Goal: Information Seeking & Learning: Learn about a topic

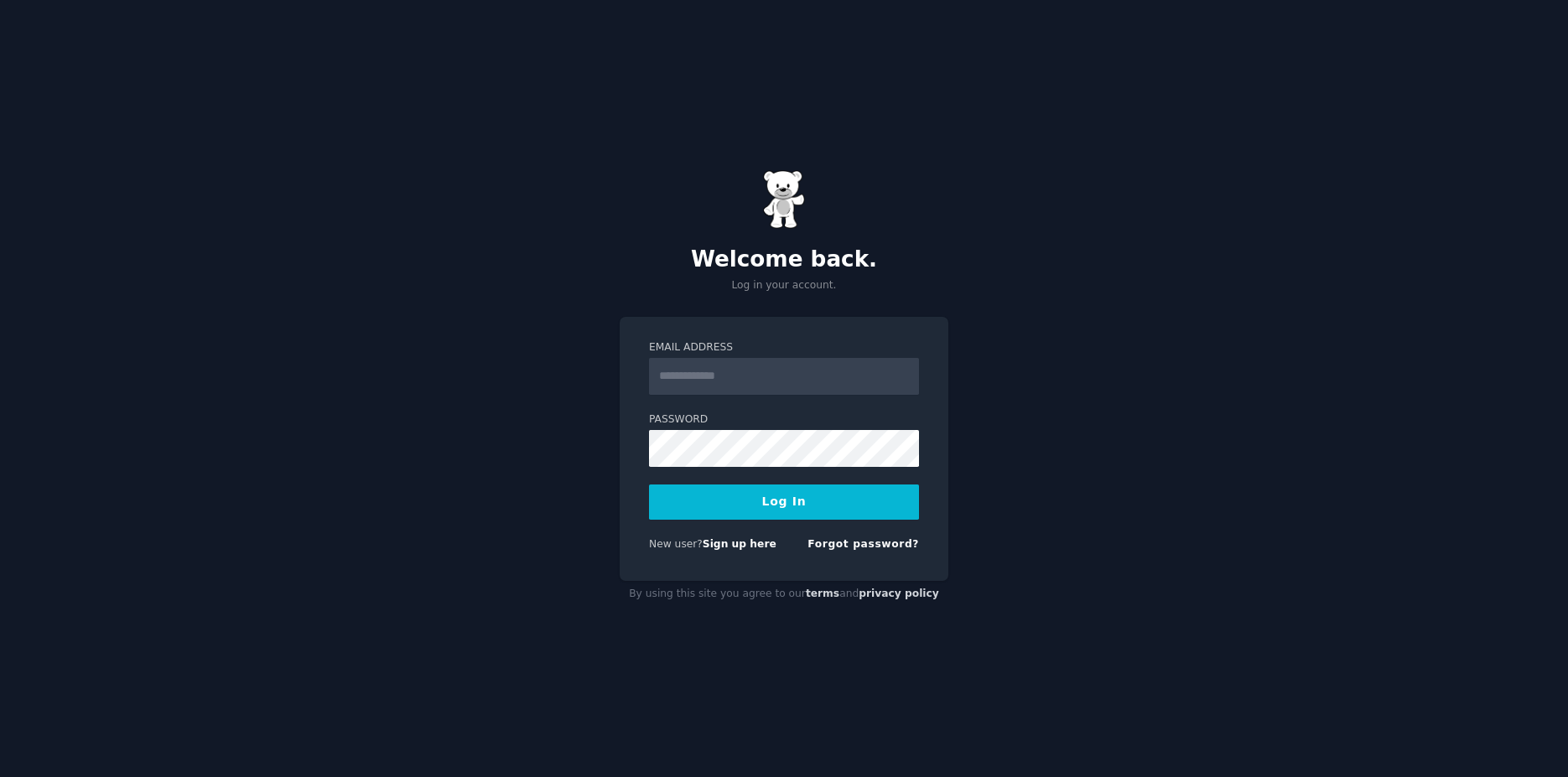
click at [717, 378] on input "Email Address" at bounding box center [783, 376] width 270 height 37
type input "**********"
click at [771, 498] on button "Log In" at bounding box center [783, 502] width 270 height 35
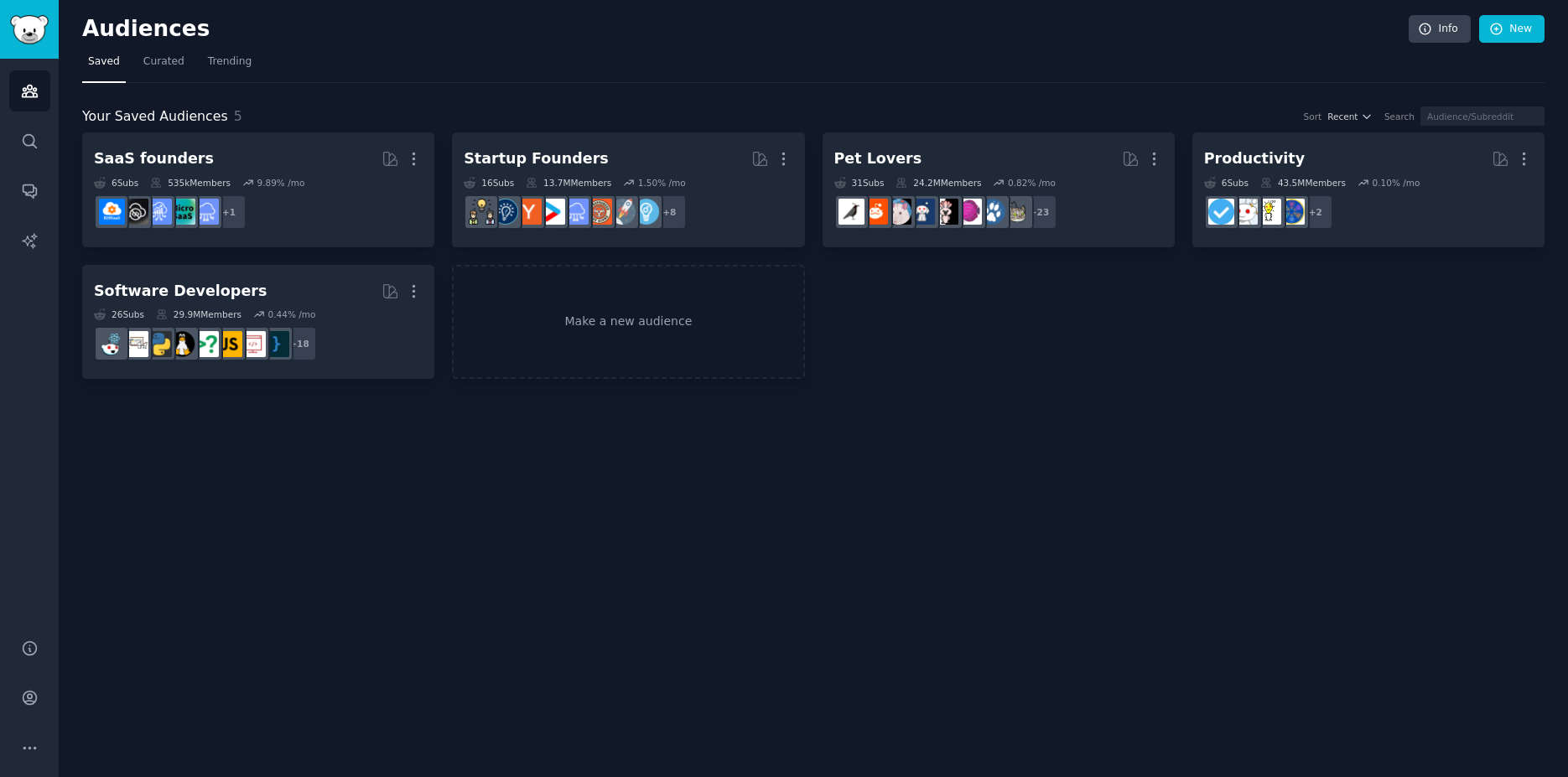
click at [954, 410] on div "Audiences Info New Saved Curated Trending Your Saved Audiences 5 Sort Recent Se…" at bounding box center [813, 388] width 1509 height 777
click at [1098, 435] on div "Audiences Info New Saved Curated Trending Your Saved Audiences 5 Sort Recent Se…" at bounding box center [813, 388] width 1509 height 777
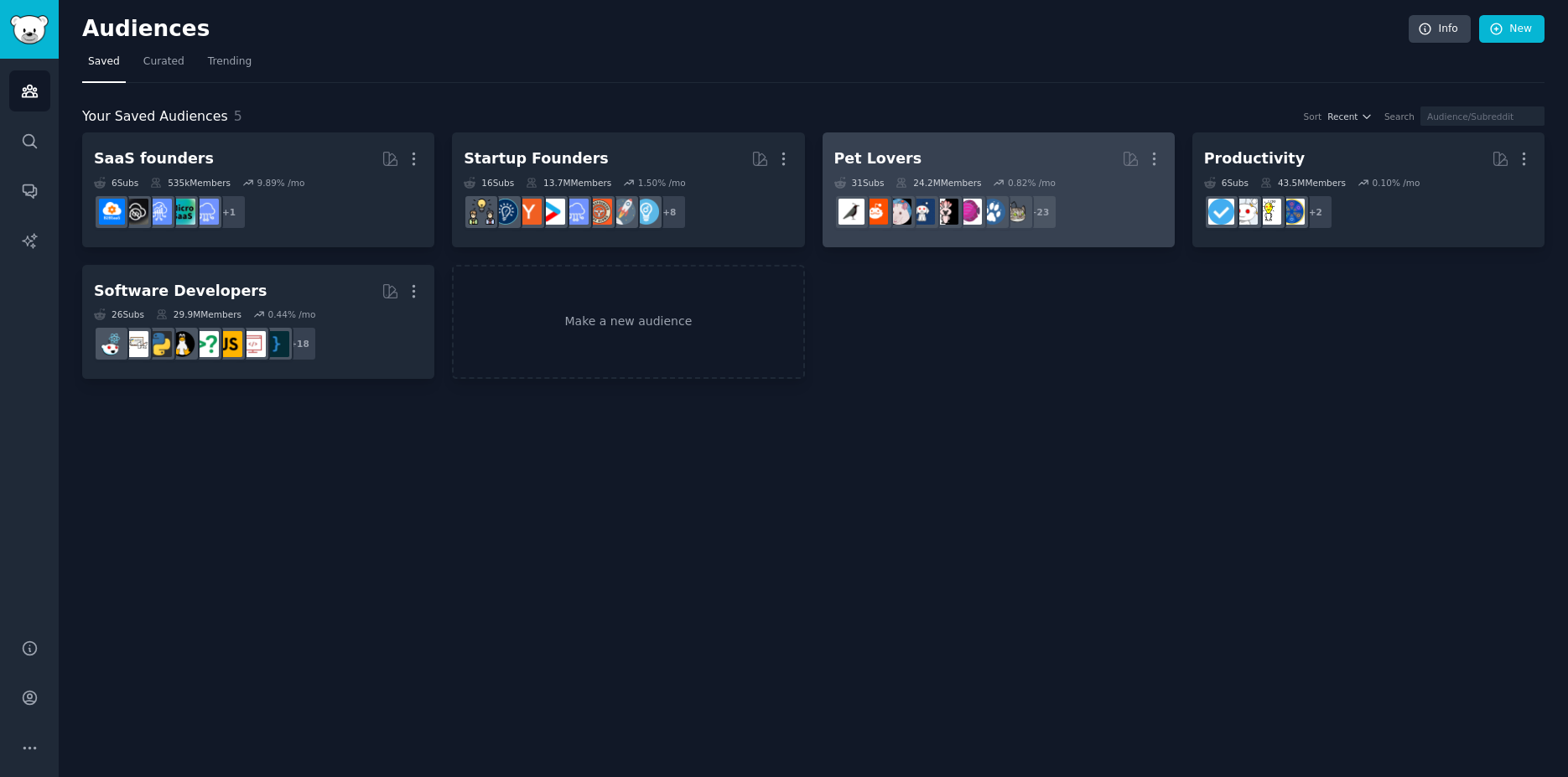
click at [869, 144] on h2 "Pet Lovers More" at bounding box center [998, 159] width 329 height 29
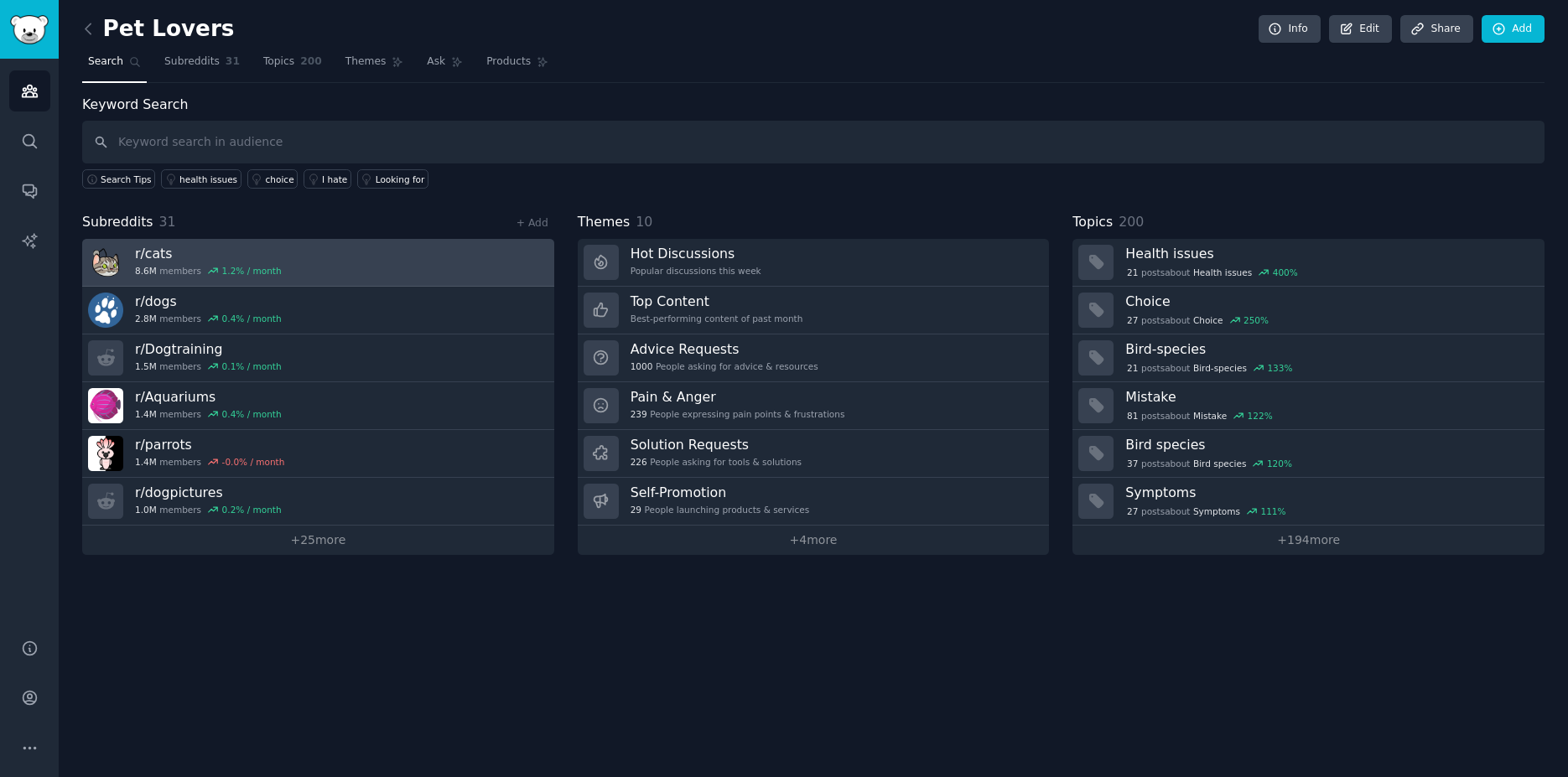
click at [383, 260] on link "r/ cats 8.6M members 1.2 % / month" at bounding box center [317, 262] width 472 height 47
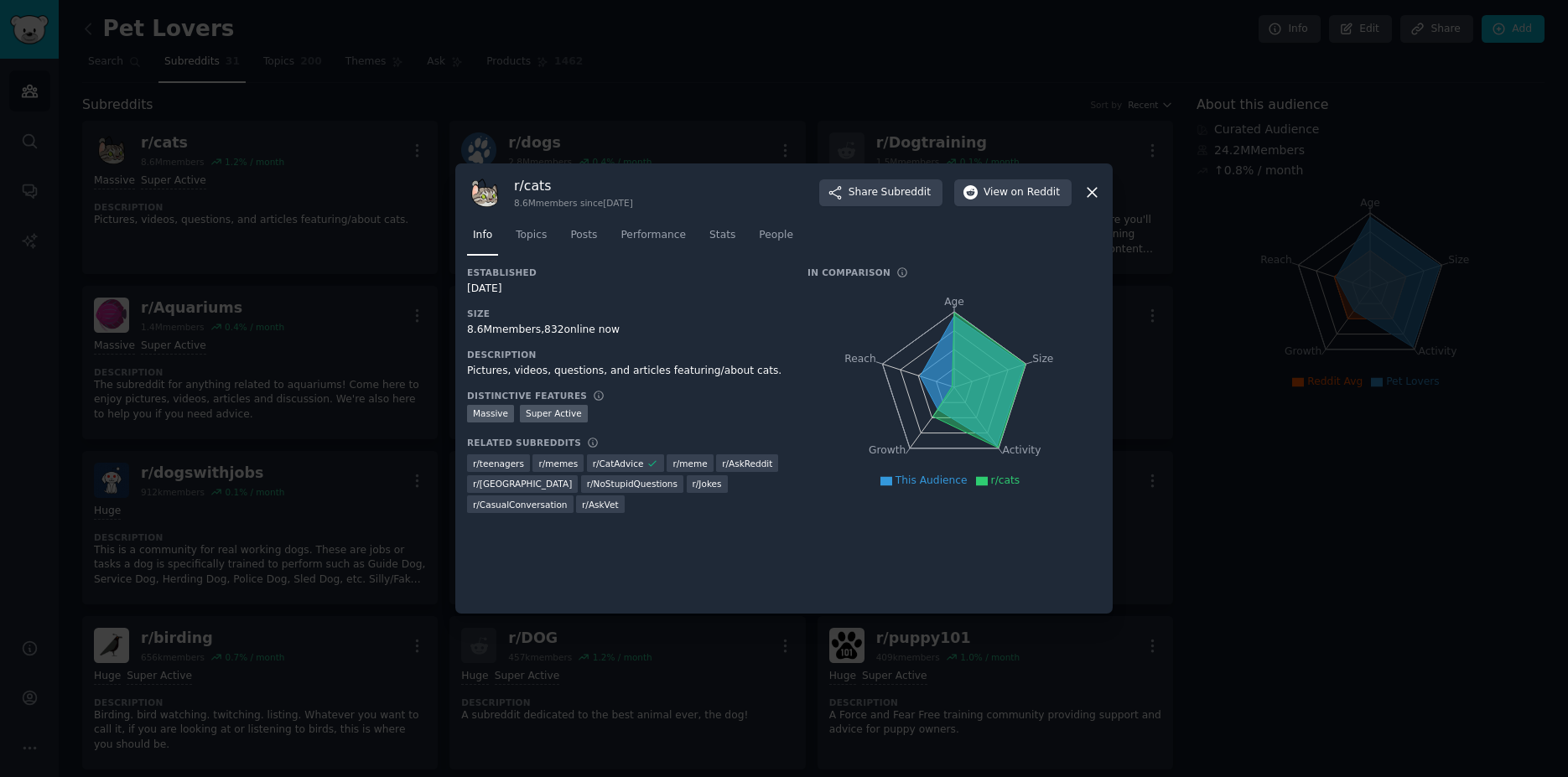
click at [1099, 190] on icon at bounding box center [1092, 192] width 17 height 17
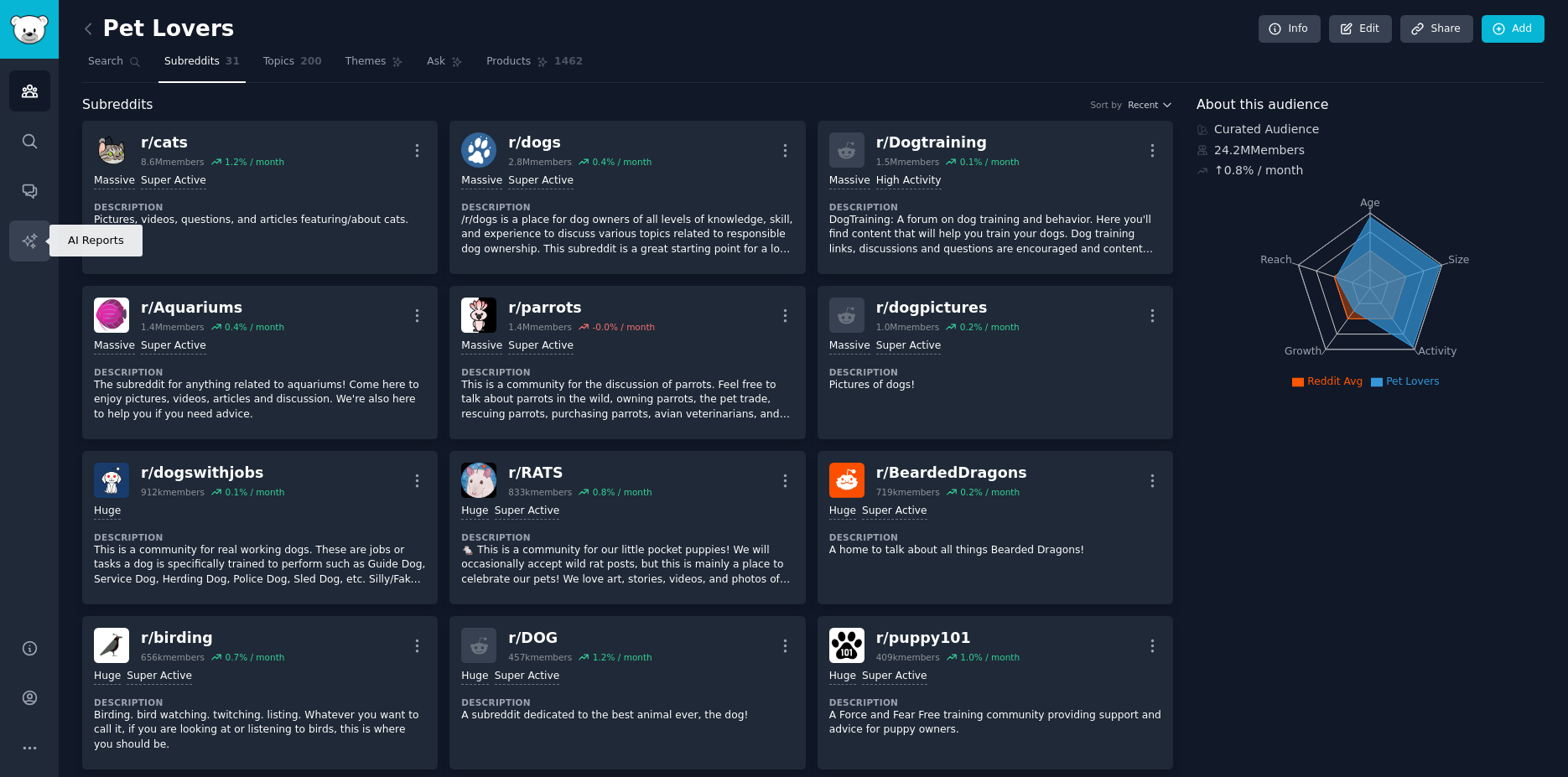
click at [33, 235] on icon "Sidebar" at bounding box center [29, 241] width 17 height 17
click at [285, 56] on link "Topics 200" at bounding box center [292, 66] width 71 height 34
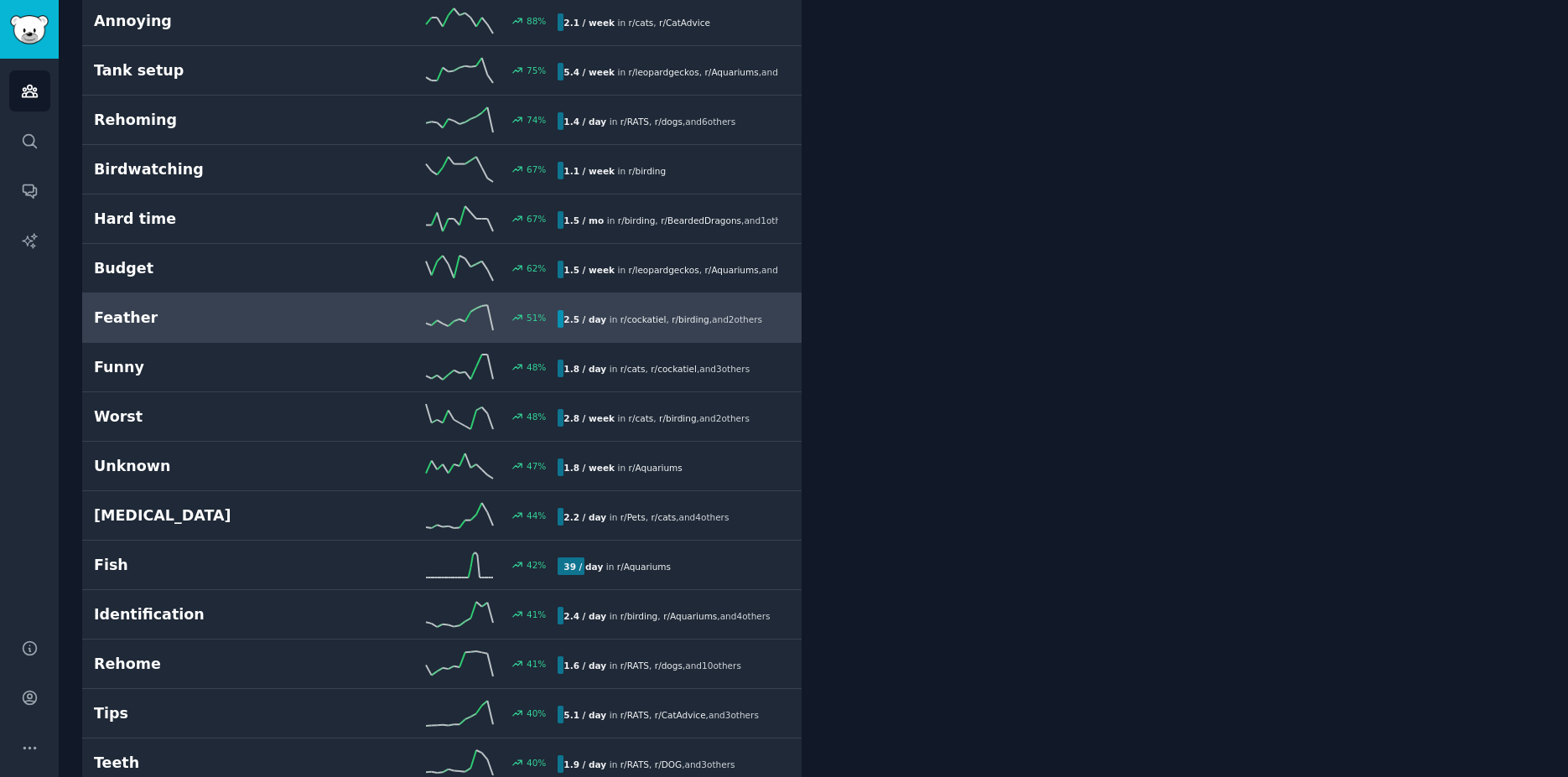
scroll to position [604, 0]
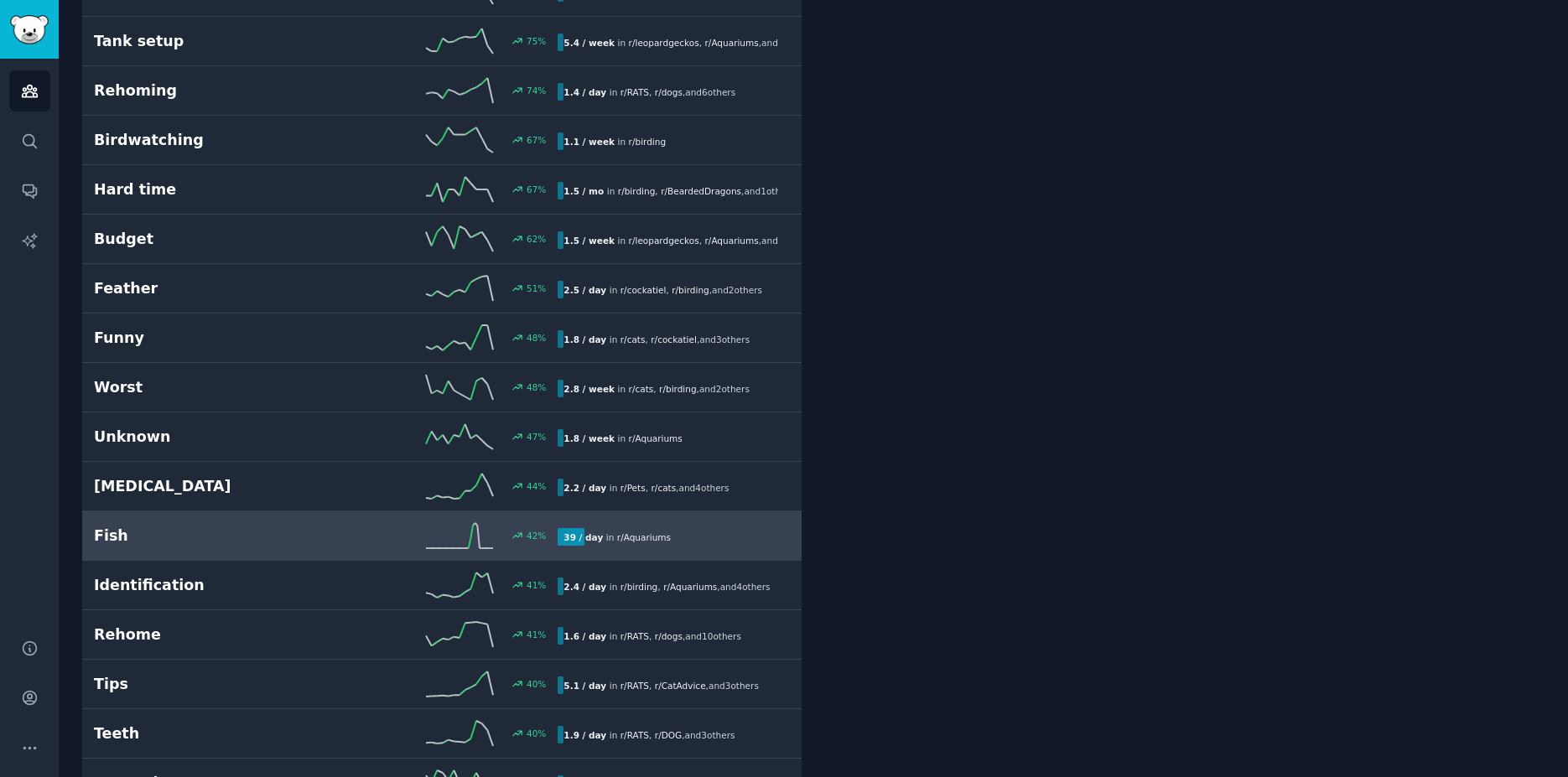
click at [310, 526] on h2 "Fish" at bounding box center [210, 536] width 232 height 21
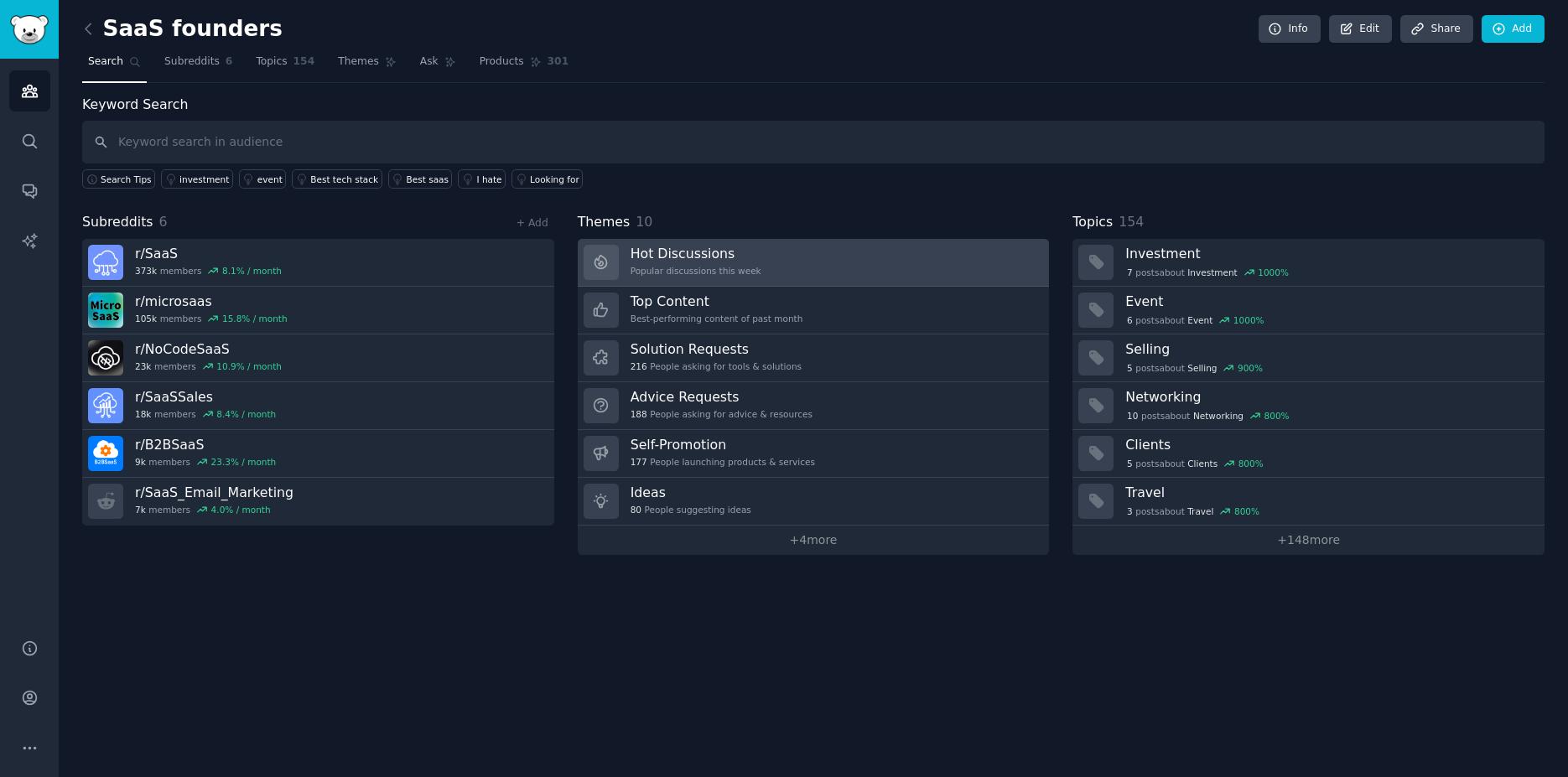
click at [806, 273] on link "Hot Discussions Popular discussions this week" at bounding box center [813, 262] width 472 height 47
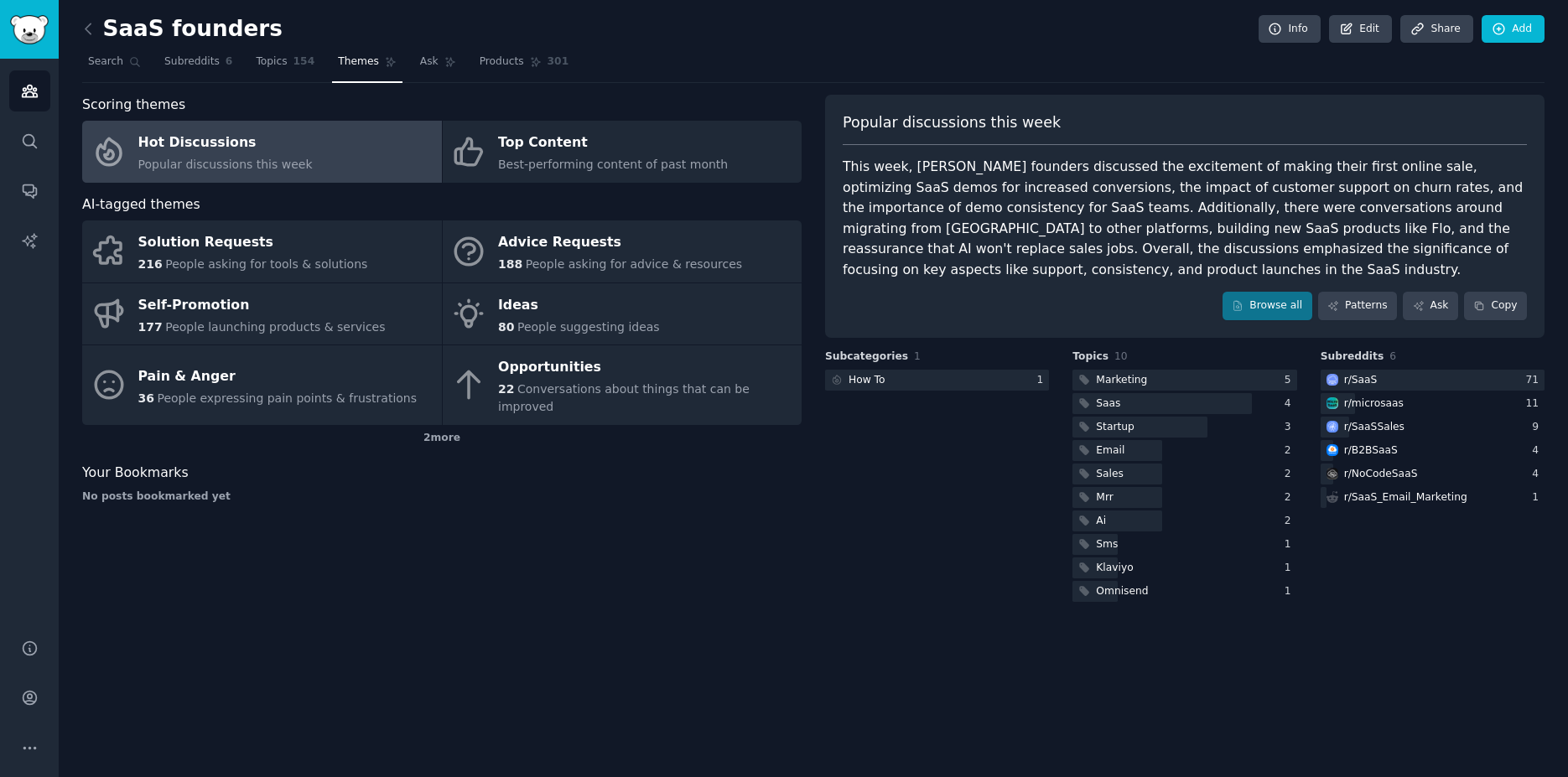
click at [1388, 372] on div "r/ SaaS 71 r/ microsaas 11 r/ SaaSSales 9 r/ B2BSaaS 4 r/ NoCodeSaaS 4 r/ SaaS_…" at bounding box center [1433, 439] width 224 height 138
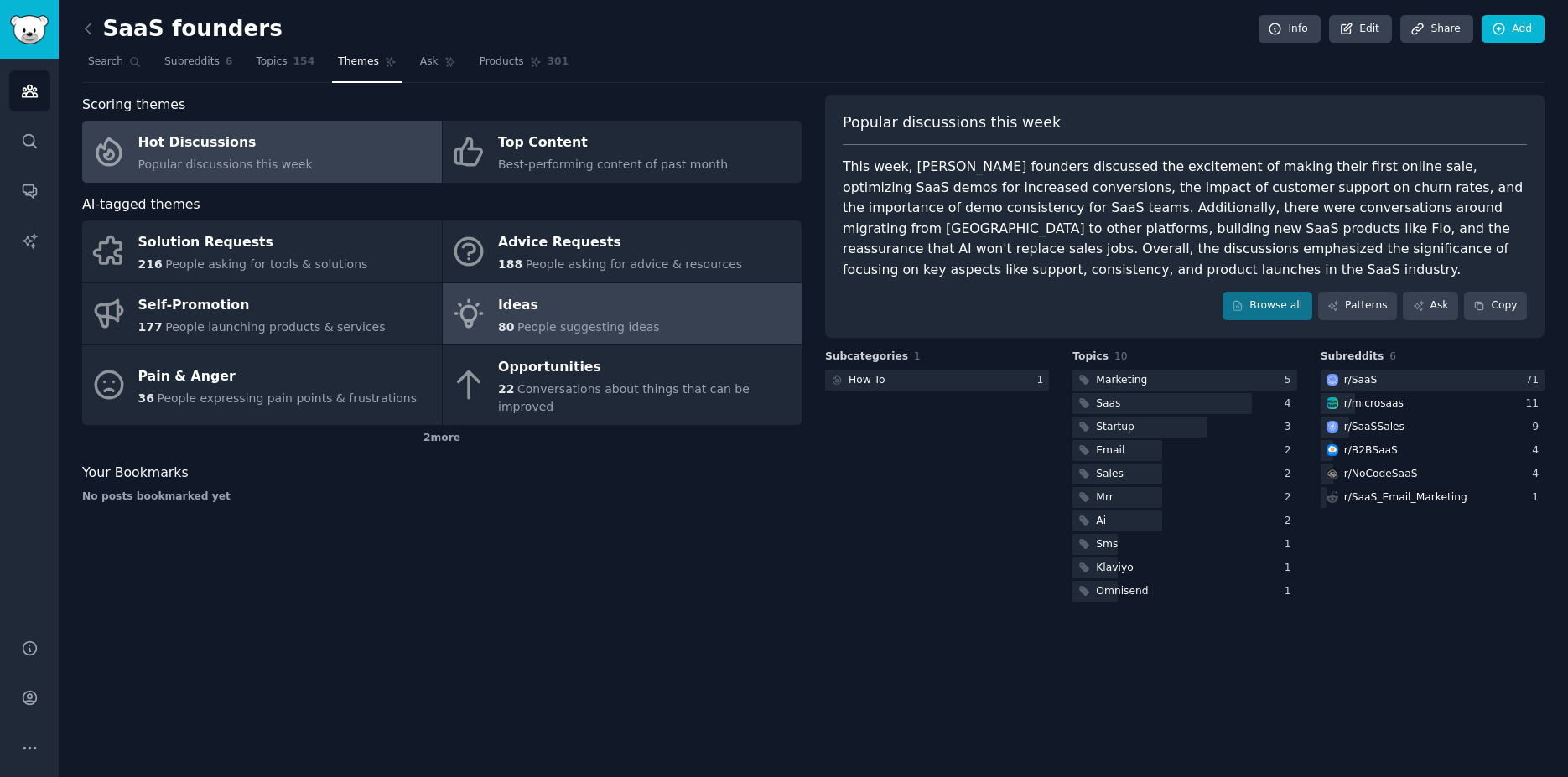
click at [643, 324] on link "Ideas 80 People suggesting ideas" at bounding box center [622, 315] width 360 height 62
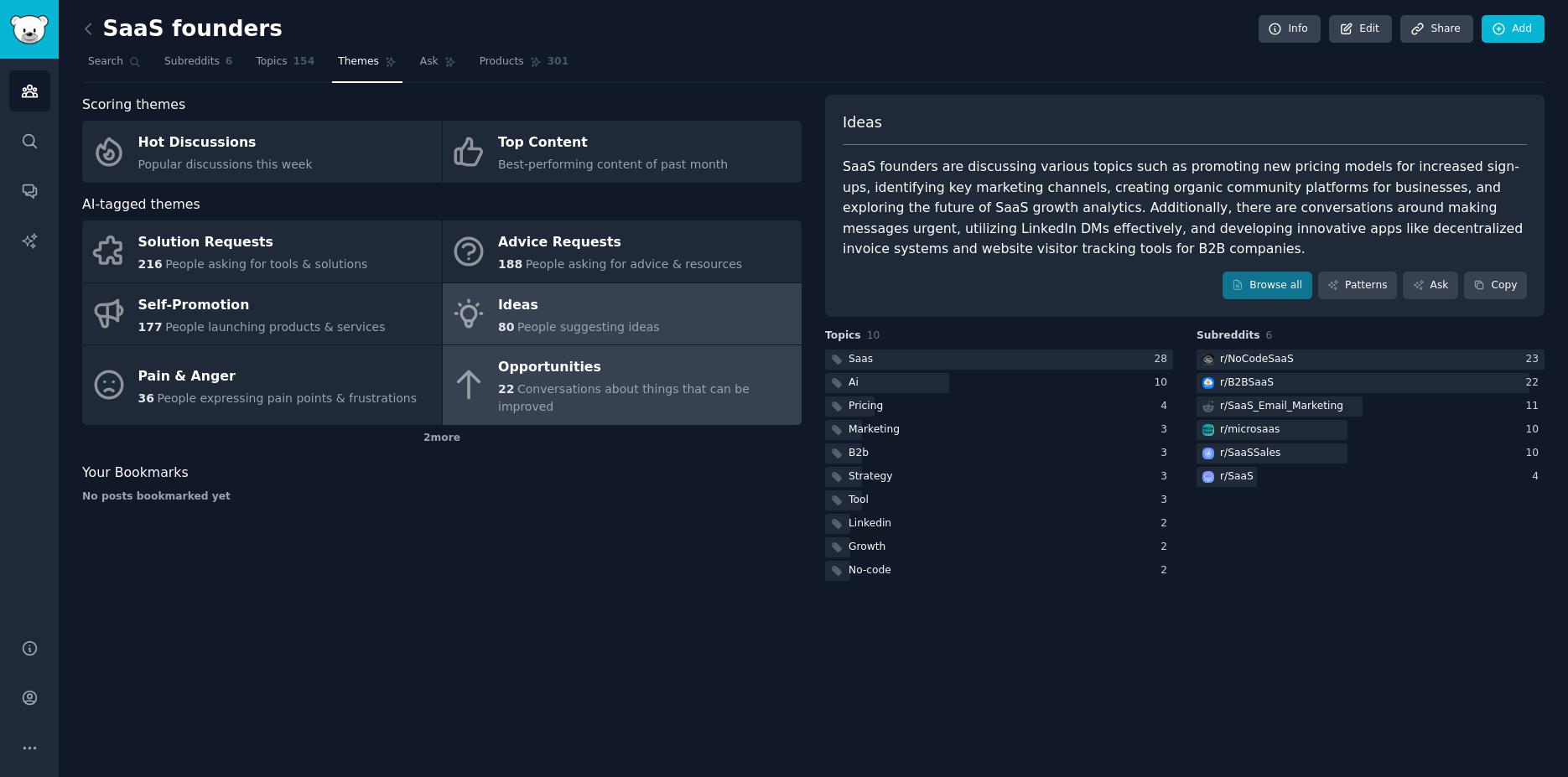
click at [534, 361] on div "Opportunities" at bounding box center [645, 367] width 295 height 27
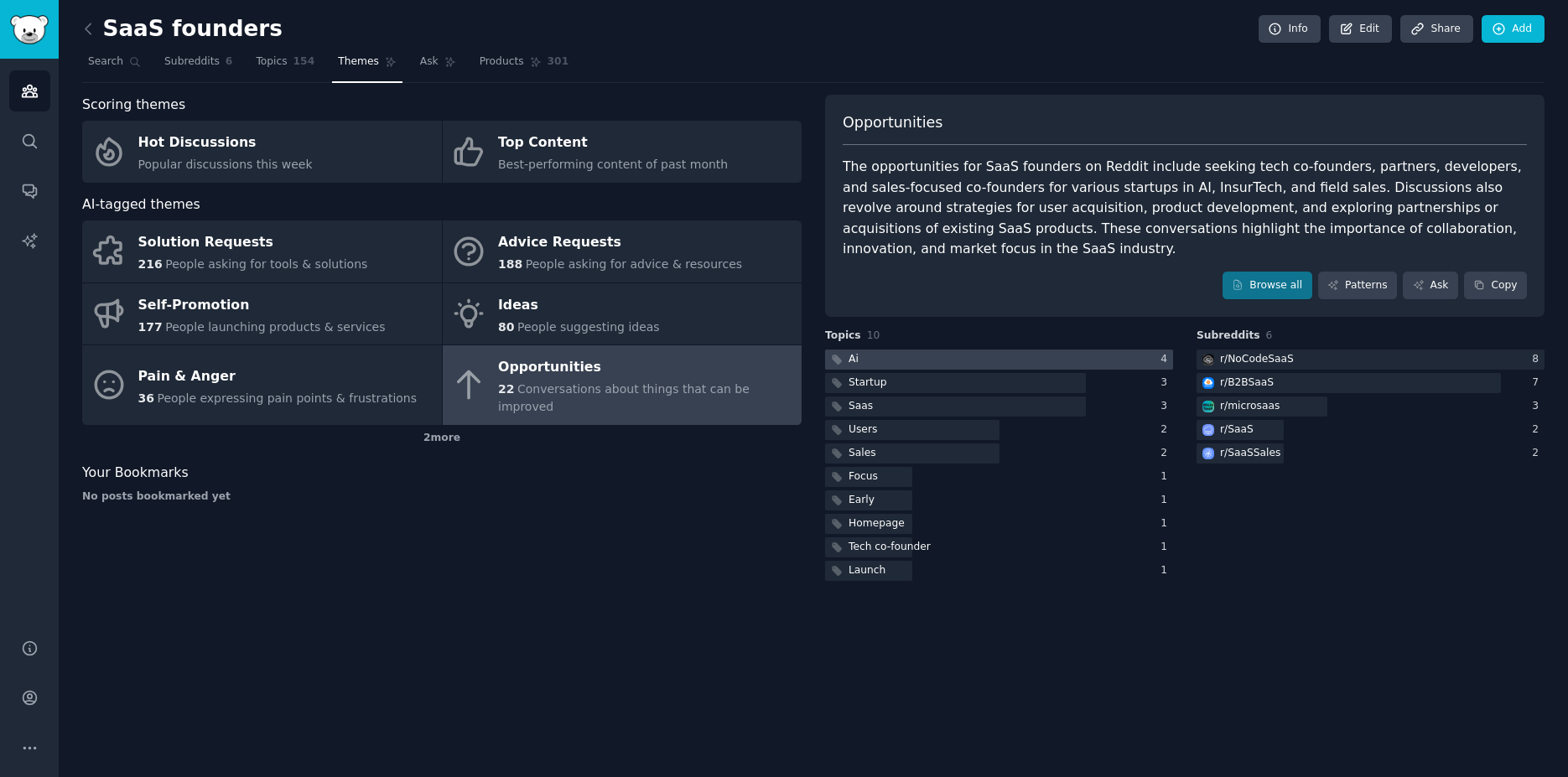
click at [913, 349] on div at bounding box center [999, 360] width 348 height 21
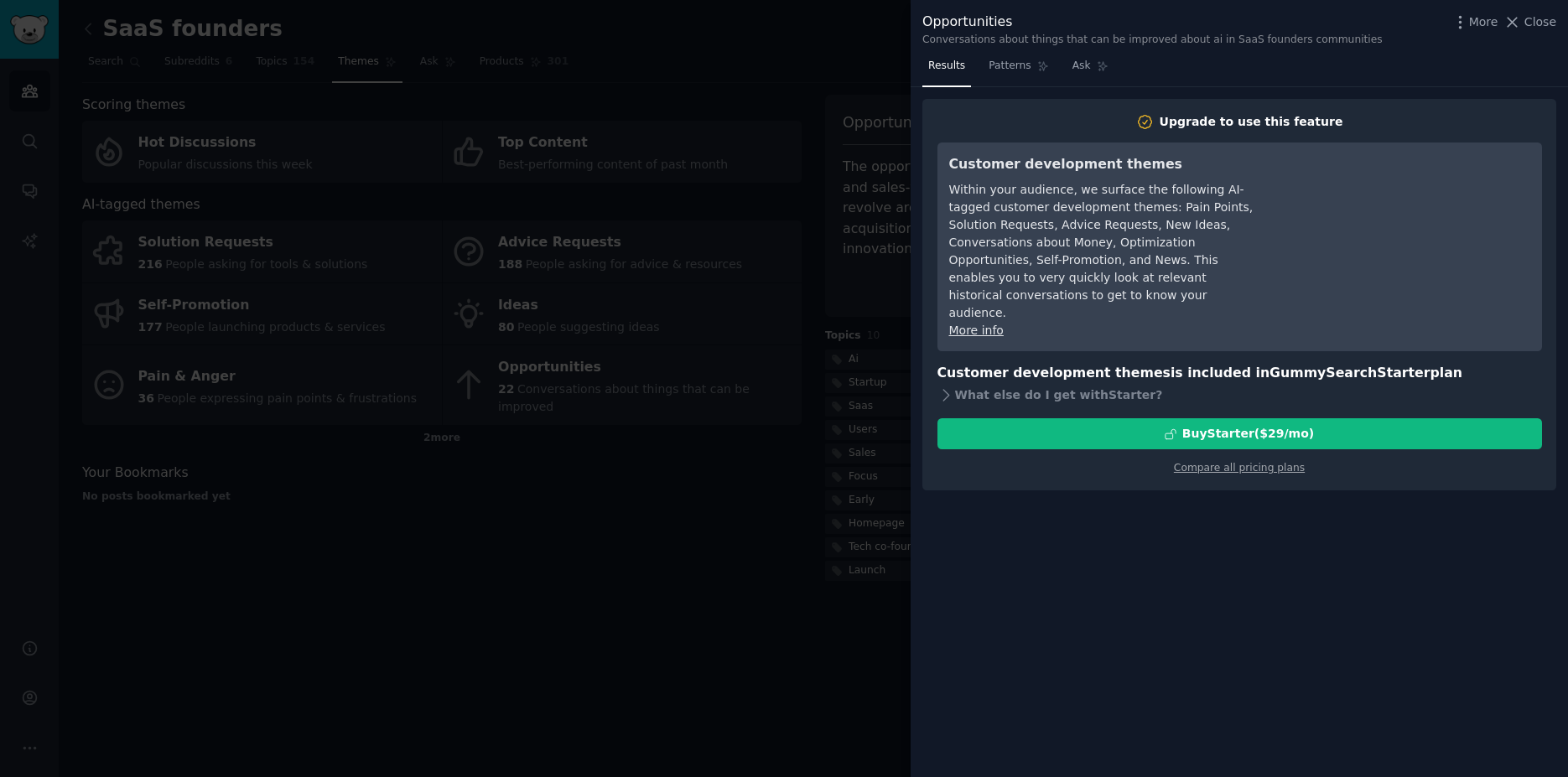
click at [440, 668] on div at bounding box center [784, 388] width 1568 height 777
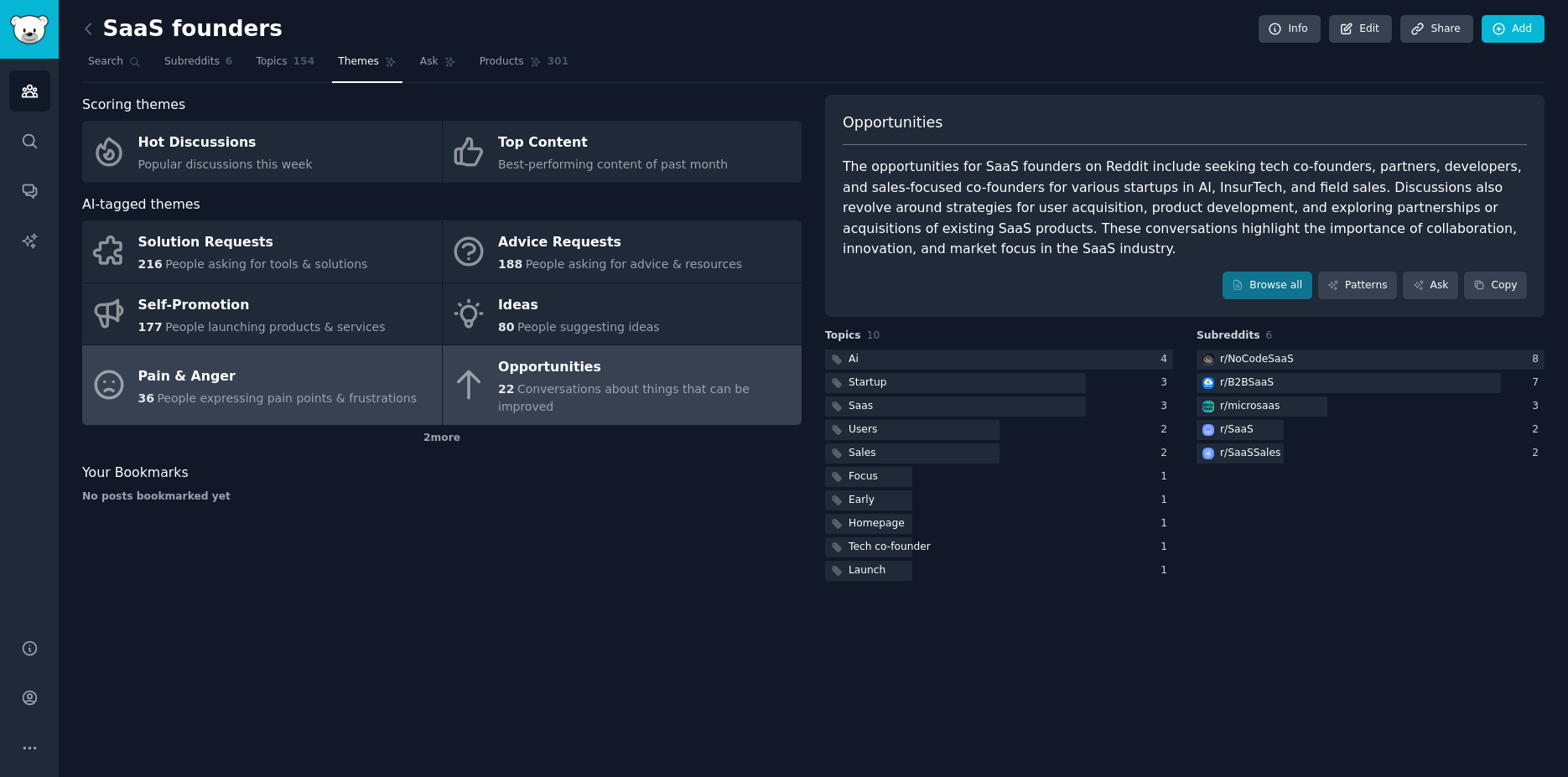
click at [214, 392] on span "People expressing pain points & frustrations" at bounding box center [286, 398] width 260 height 14
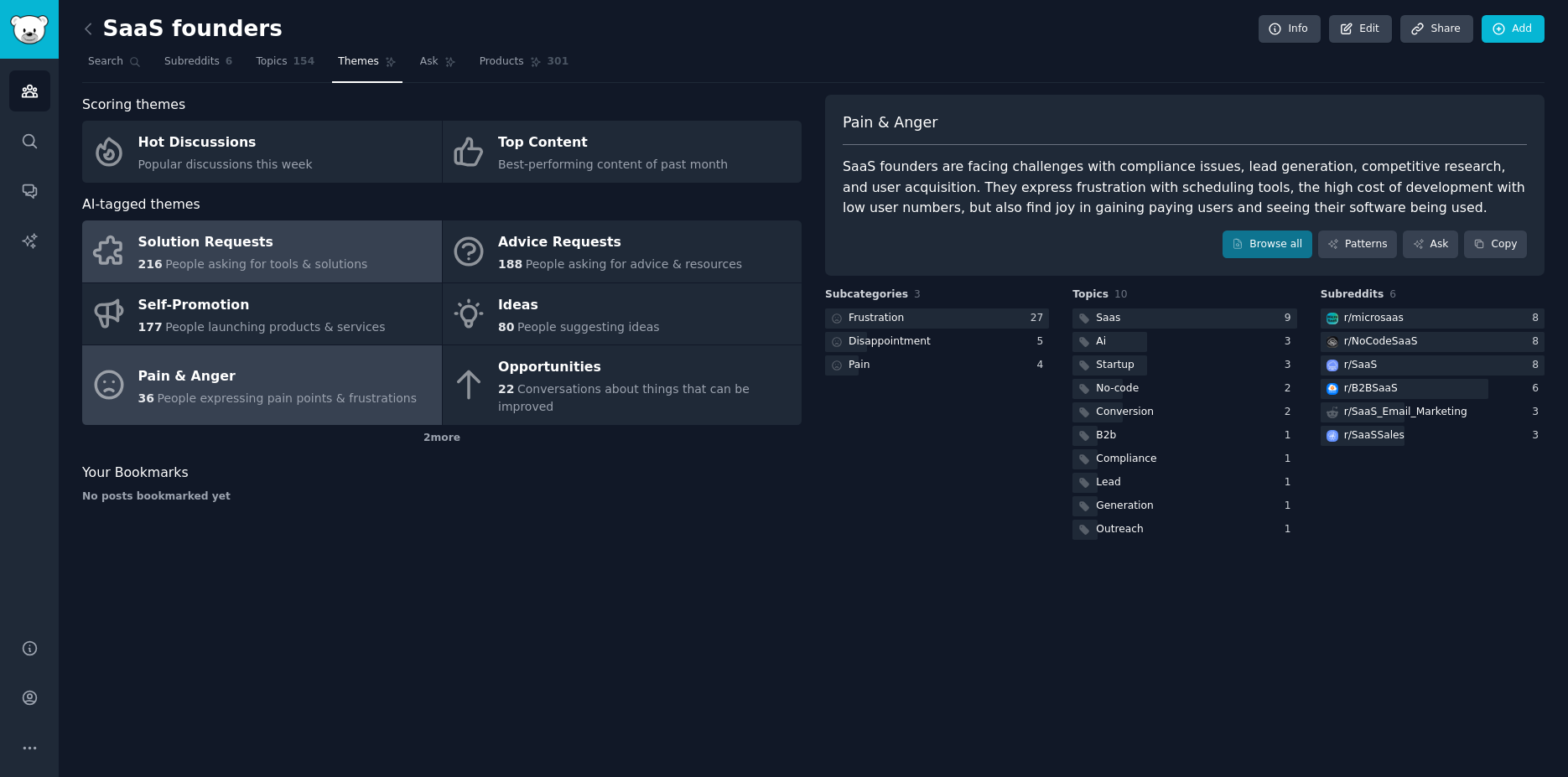
click at [312, 243] on div "Solution Requests" at bounding box center [253, 242] width 229 height 27
